Goal: Information Seeking & Learning: Learn about a topic

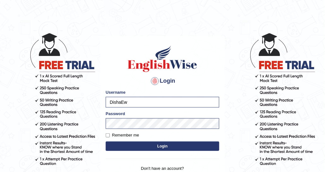
click at [152, 143] on button "Login" at bounding box center [162, 146] width 113 height 9
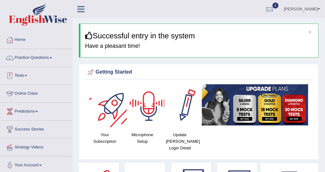
click at [61, 62] on link "Practice Questions" at bounding box center [36, 57] width 72 height 16
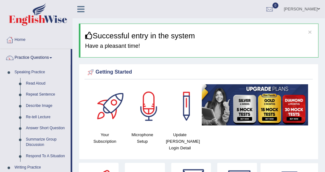
click at [310, 4] on link "[PERSON_NAME]" at bounding box center [302, 8] width 46 height 16
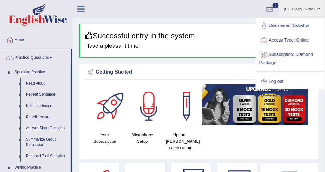
drag, startPoint x: 283, startPoint y: 83, endPoint x: 280, endPoint y: 83, distance: 3.3
click at [283, 83] on link "Log out" at bounding box center [290, 82] width 68 height 14
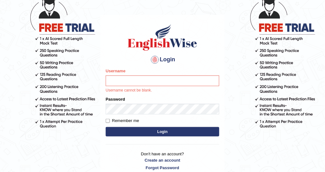
scroll to position [63, 0]
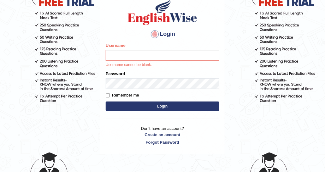
click at [162, 57] on input "Username" at bounding box center [162, 55] width 113 height 11
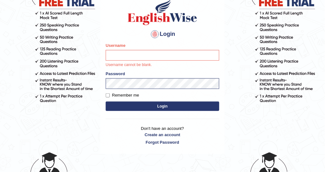
type input "DishaEw"
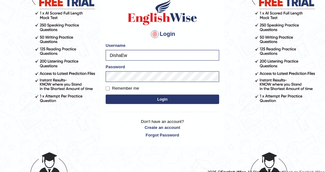
click at [173, 99] on button "Login" at bounding box center [162, 99] width 113 height 9
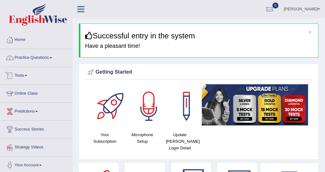
click at [15, 58] on link "Practice Questions" at bounding box center [36, 57] width 72 height 16
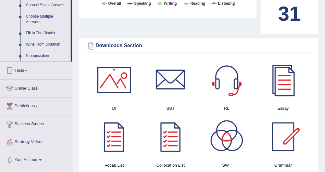
scroll to position [347, 0]
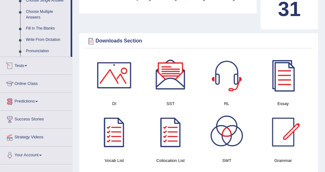
click at [19, 62] on link "Tests" at bounding box center [36, 65] width 72 height 16
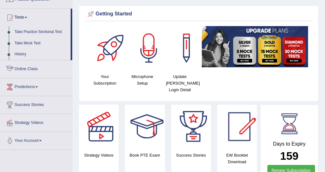
scroll to position [0, 0]
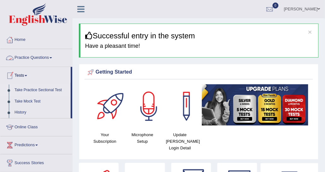
click at [34, 93] on link "Take Practice Sectional Test" at bounding box center [41, 90] width 59 height 11
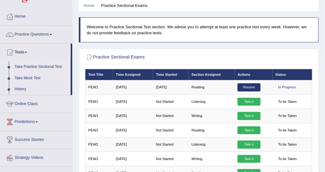
scroll to position [32, 0]
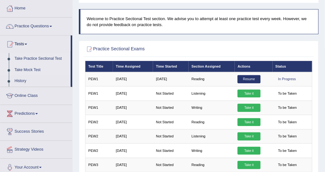
click at [27, 69] on link "Take Mock Test" at bounding box center [41, 70] width 59 height 11
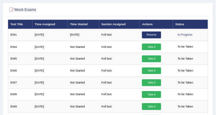
scroll to position [63, 0]
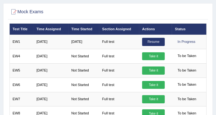
drag, startPoint x: 307, startPoint y: 1, endPoint x: 110, endPoint y: 24, distance: 198.3
click at [110, 24] on th "Section Assigned" at bounding box center [120, 29] width 40 height 11
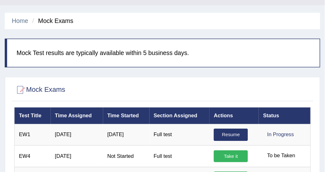
scroll to position [0, 0]
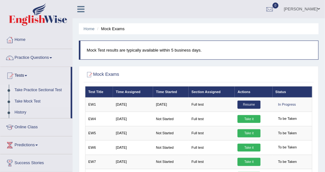
drag, startPoint x: 215, startPoint y: 0, endPoint x: 37, endPoint y: 91, distance: 198.8
click at [37, 91] on link "Take Practice Sectional Test" at bounding box center [41, 90] width 59 height 11
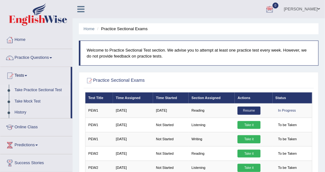
drag, startPoint x: 190, startPoint y: 0, endPoint x: 174, endPoint y: 21, distance: 26.5
click at [164, 15] on ul "Disha Vij Toggle navigation Username: DishaEw Access Type: Online Subscription:…" at bounding box center [236, 9] width 176 height 18
click at [40, 62] on link "Practice Questions" at bounding box center [36, 57] width 72 height 16
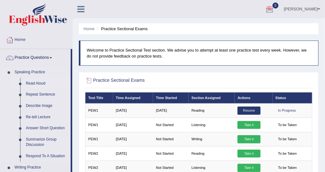
click at [39, 81] on link "Read Aloud" at bounding box center [47, 83] width 48 height 11
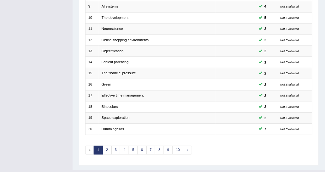
scroll to position [188, 0]
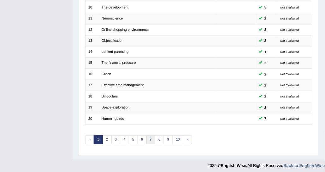
click at [150, 138] on link "7" at bounding box center [150, 140] width 9 height 9
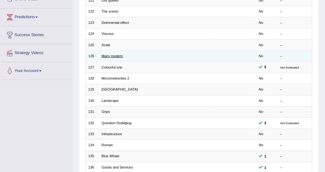
click at [112, 55] on link "Many modern" at bounding box center [111, 56] width 21 height 4
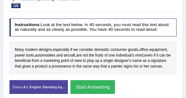
scroll to position [130, 0]
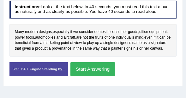
click at [90, 70] on button "Start Answering" at bounding box center [92, 69] width 44 height 14
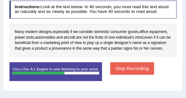
click at [122, 67] on button "Stop Recording" at bounding box center [132, 68] width 44 height 12
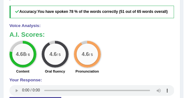
scroll to position [292, 0]
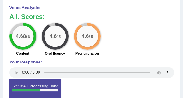
click at [125, 32] on div "4.68 / 6 Content 4.6 / 5 Oral fluency 4.6 / 5 Pronunciation" at bounding box center [92, 40] width 170 height 35
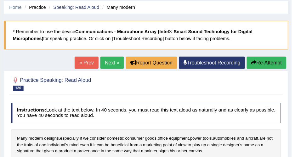
scroll to position [22, 0]
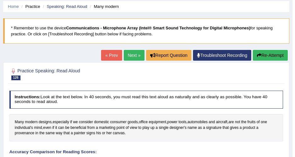
drag, startPoint x: 181, startPoint y: 0, endPoint x: 132, endPoint y: 41, distance: 63.5
click at [132, 41] on blockquote "* Remember to use the device Communications - Microphone Array (Intel® Smart So…" at bounding box center [146, 30] width 286 height 25
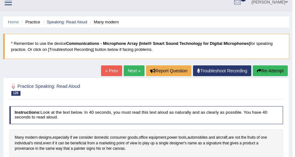
scroll to position [0, 0]
